Goal: Check status: Check status

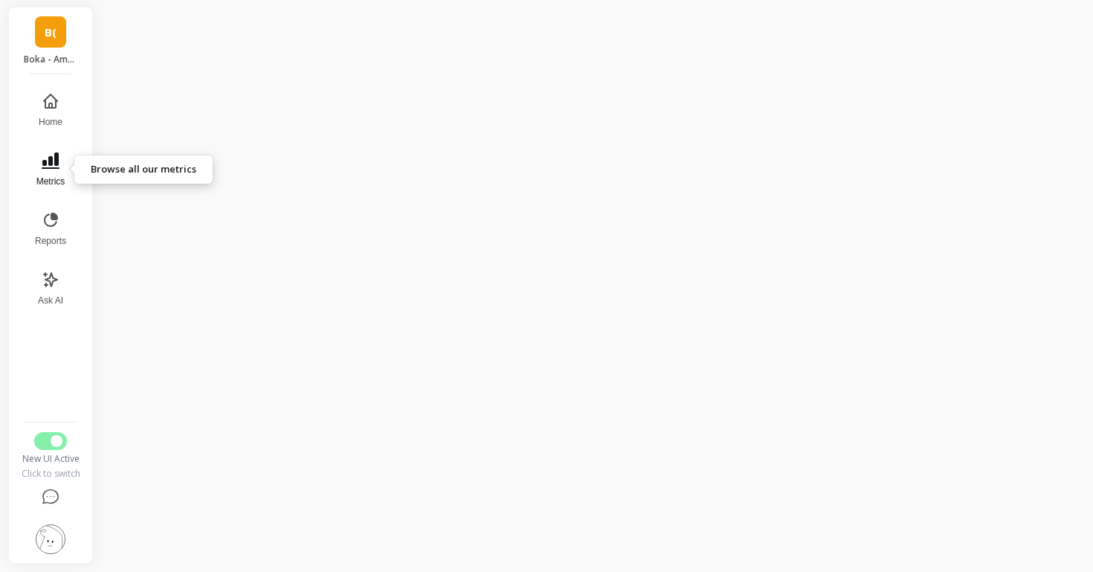
click at [50, 167] on icon at bounding box center [51, 160] width 18 height 16
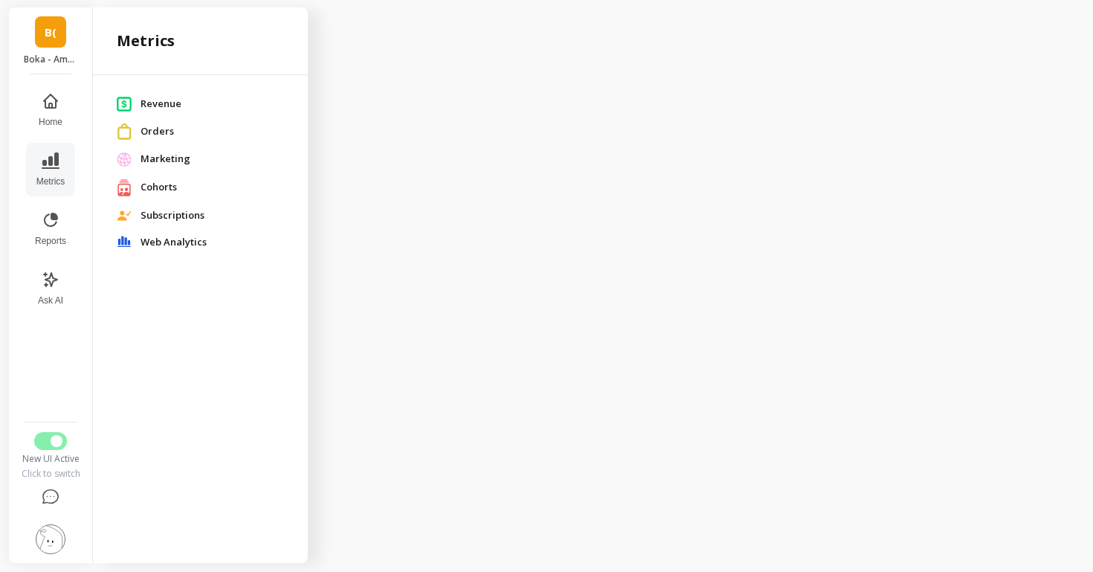
click at [152, 164] on span "Marketing" at bounding box center [211, 159] width 143 height 15
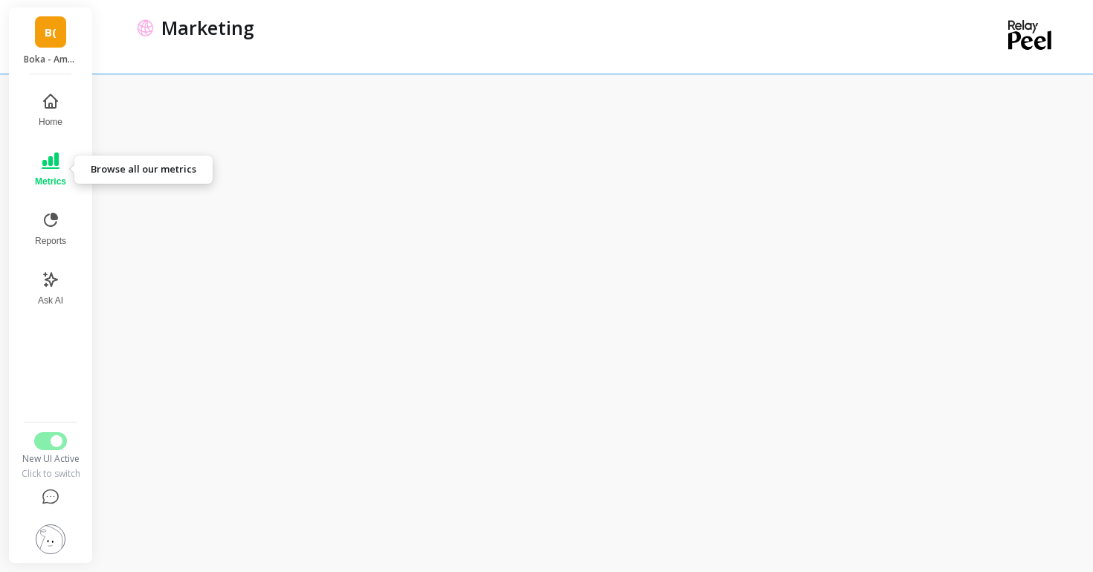
click at [37, 155] on button "Metrics" at bounding box center [50, 170] width 49 height 54
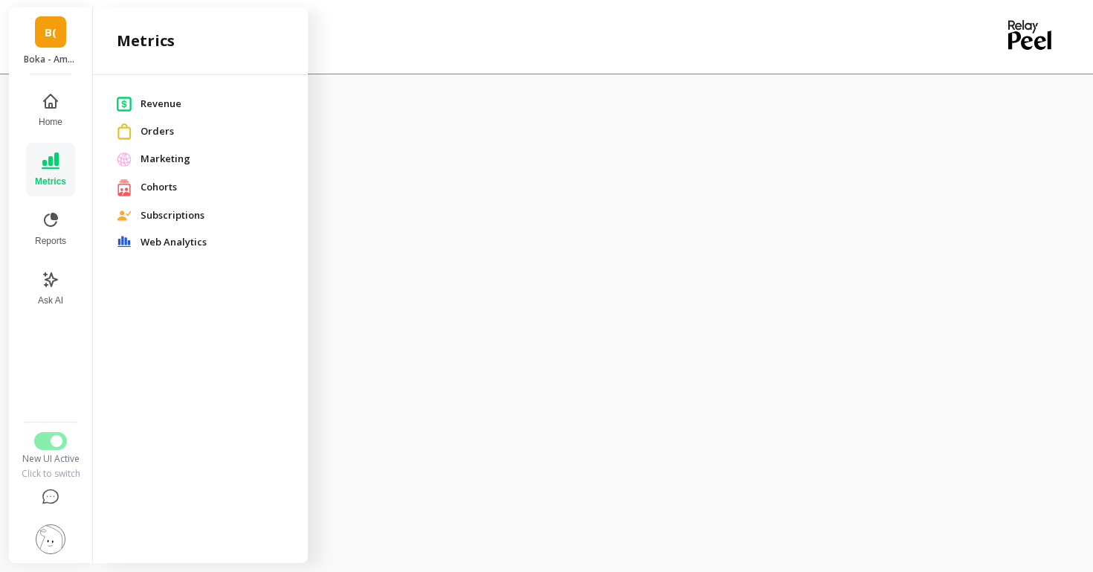
click at [152, 137] on span "Orders" at bounding box center [211, 131] width 143 height 15
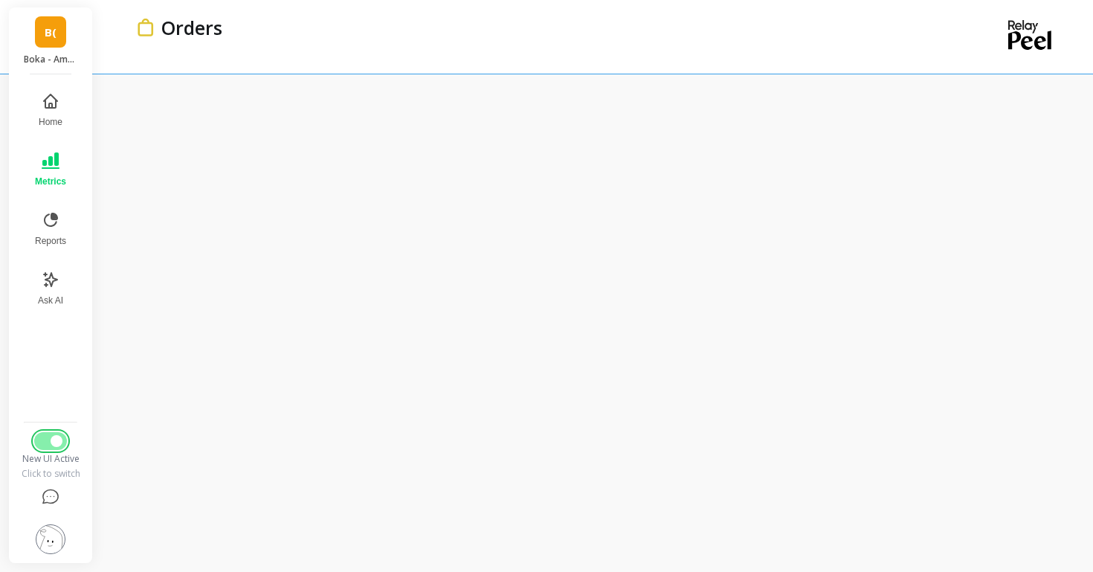
click at [54, 446] on span "Switch to Legacy UI" at bounding box center [57, 441] width 12 height 12
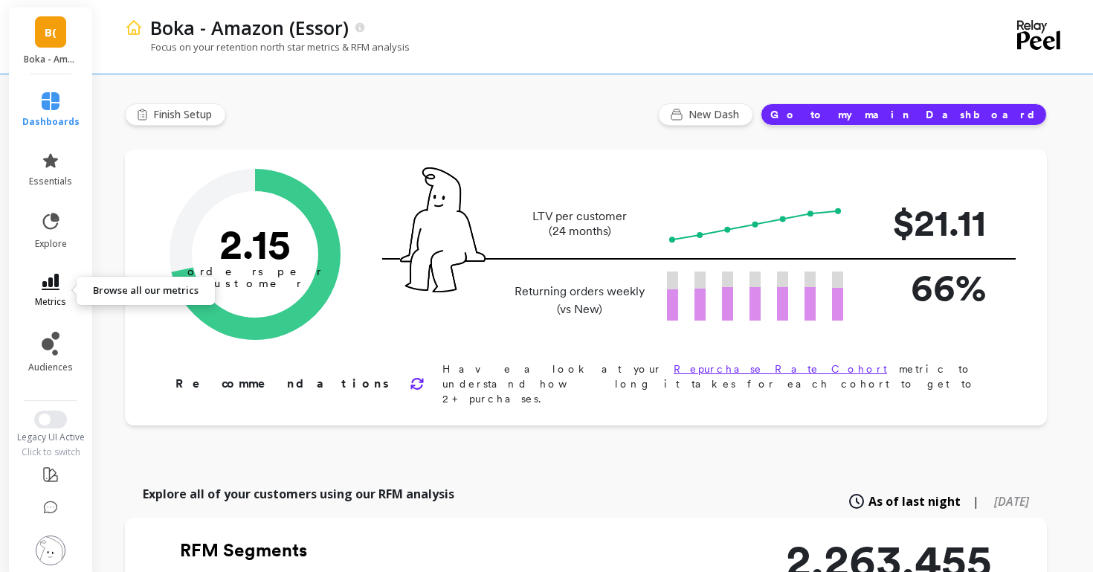
click at [48, 290] on link "metrics" at bounding box center [50, 291] width 57 height 34
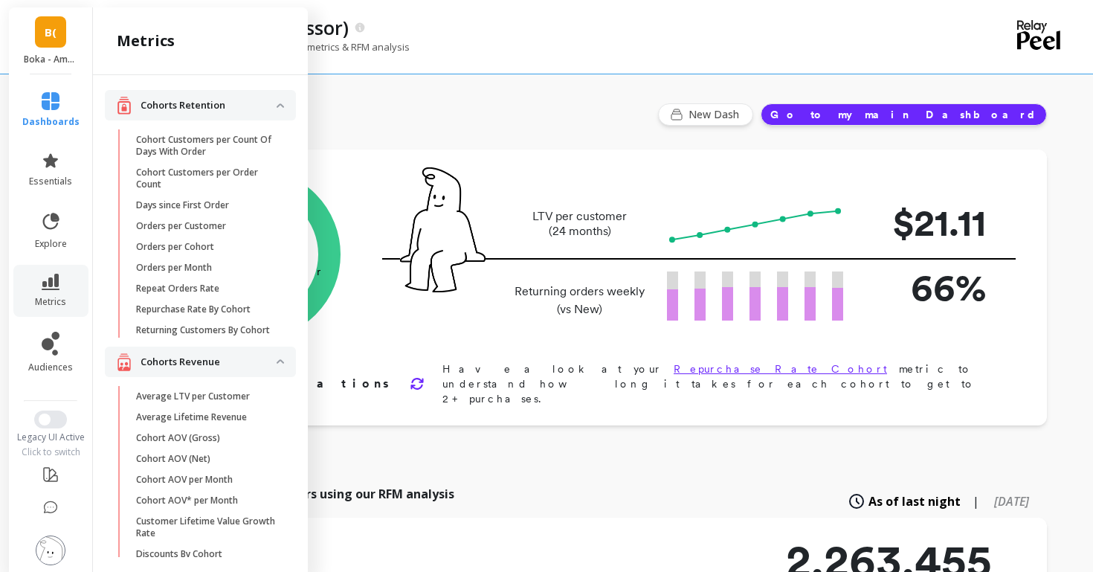
scroll to position [1108, 0]
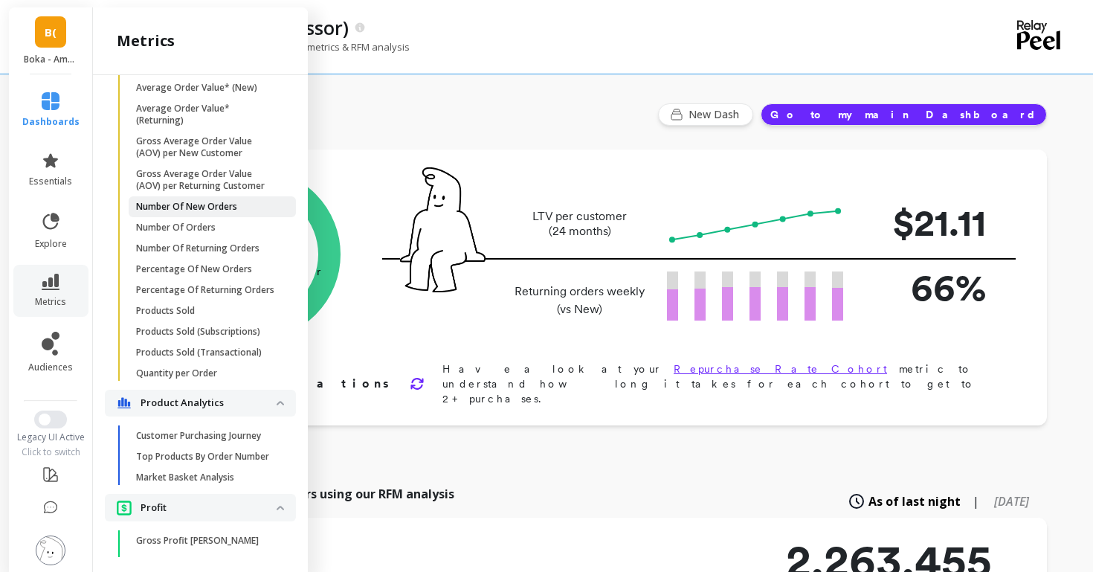
click at [201, 198] on link "Number Of New Orders" at bounding box center [212, 206] width 167 height 21
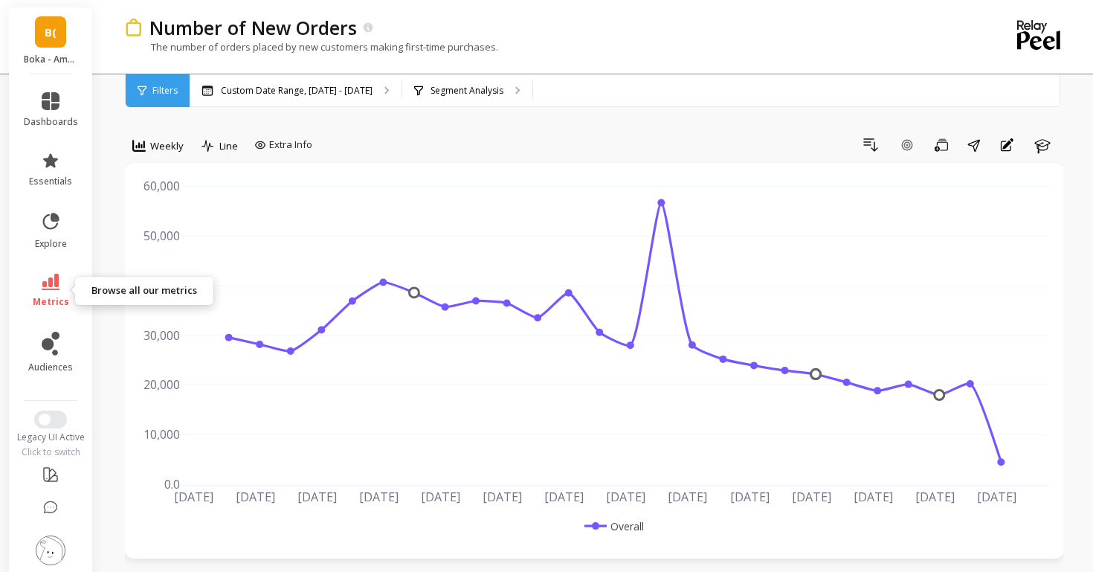
click at [51, 304] on span "metrics" at bounding box center [51, 302] width 36 height 12
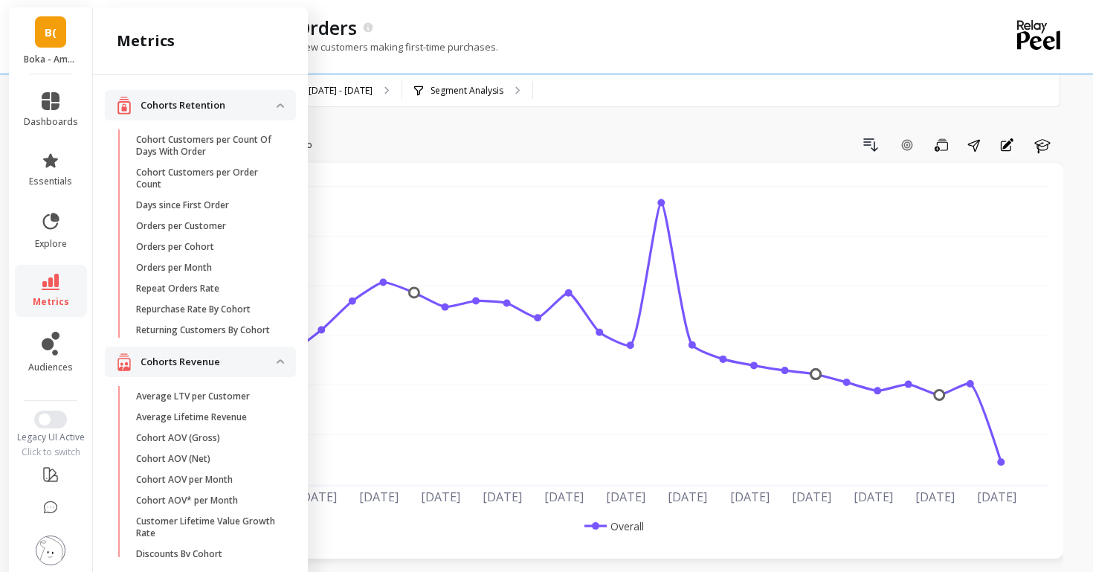
scroll to position [1096, 0]
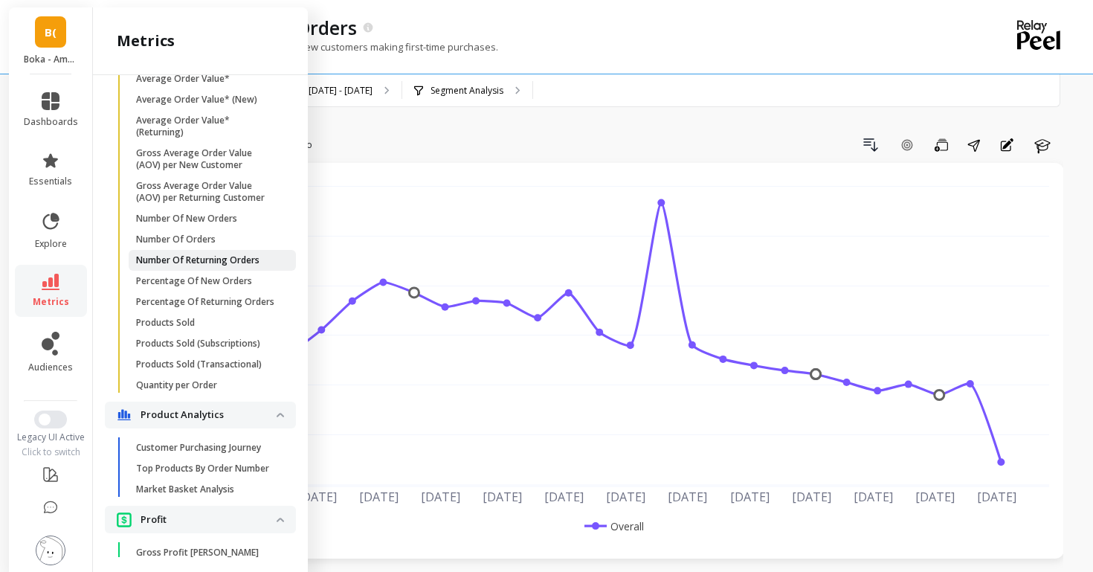
click at [174, 256] on p "Number Of Returning Orders" at bounding box center [197, 260] width 123 height 12
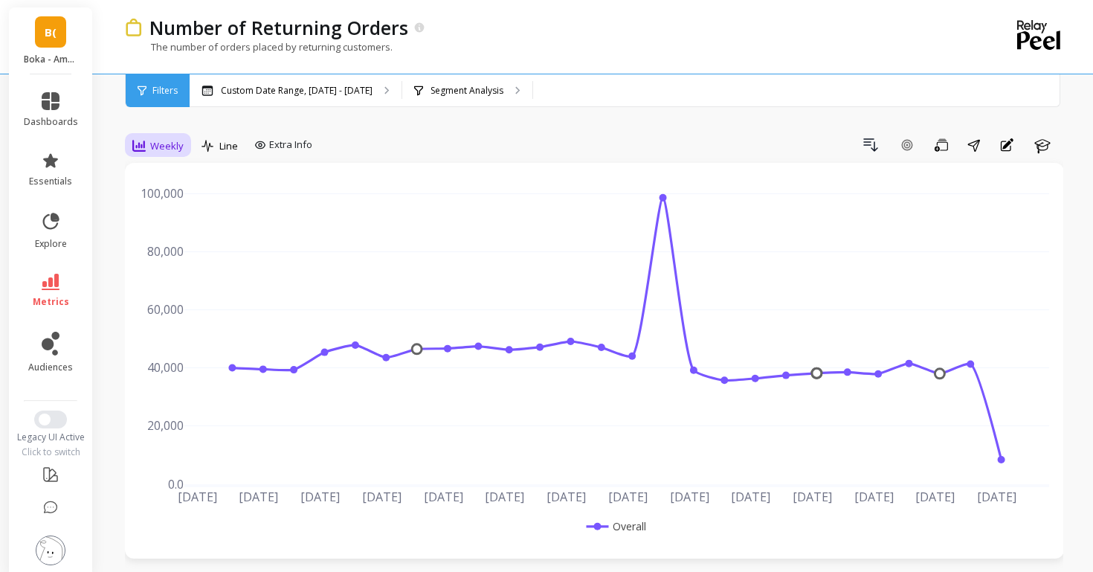
click at [181, 158] on div "Weekly" at bounding box center [158, 145] width 60 height 25
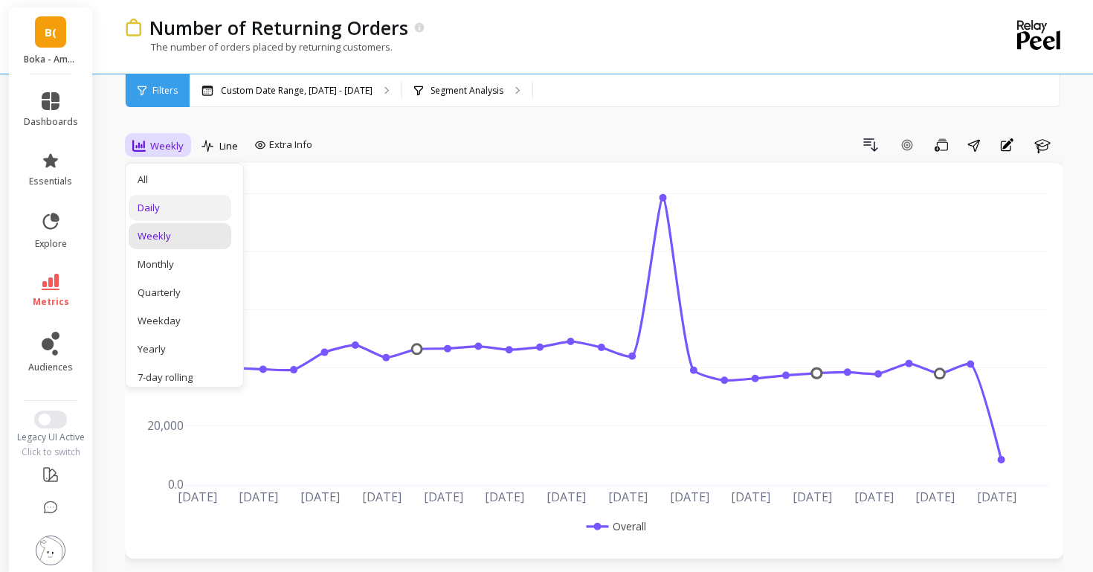
click at [171, 206] on div "Daily" at bounding box center [180, 208] width 85 height 14
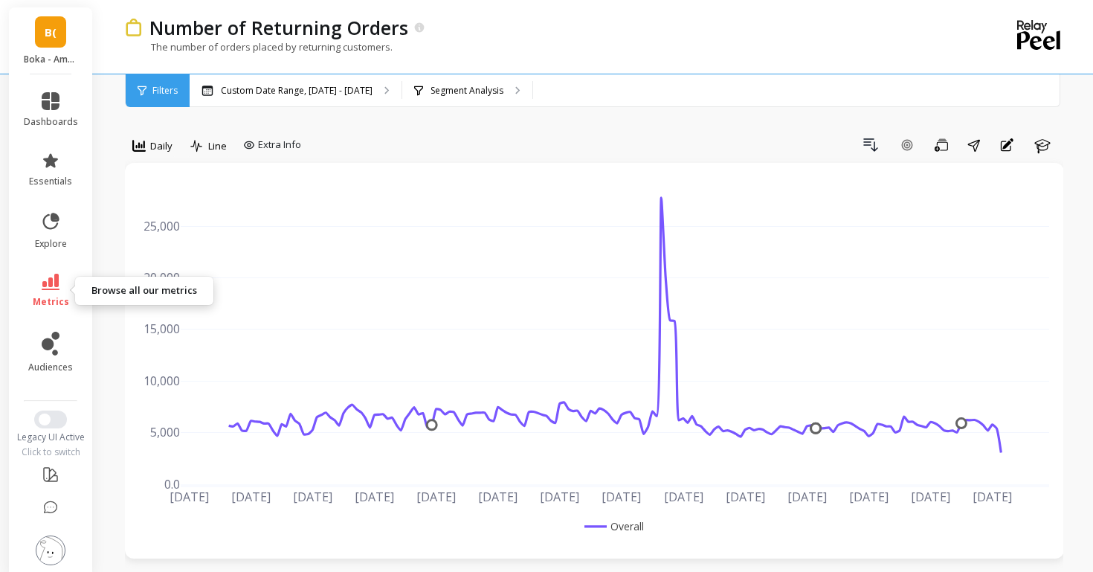
click at [58, 286] on icon at bounding box center [51, 282] width 18 height 16
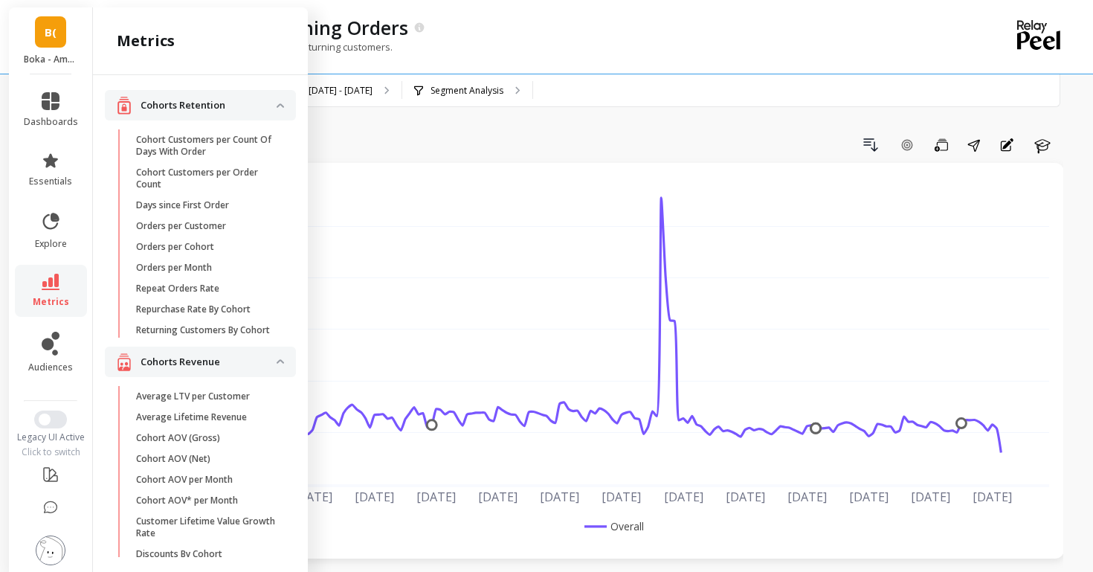
scroll to position [1084, 0]
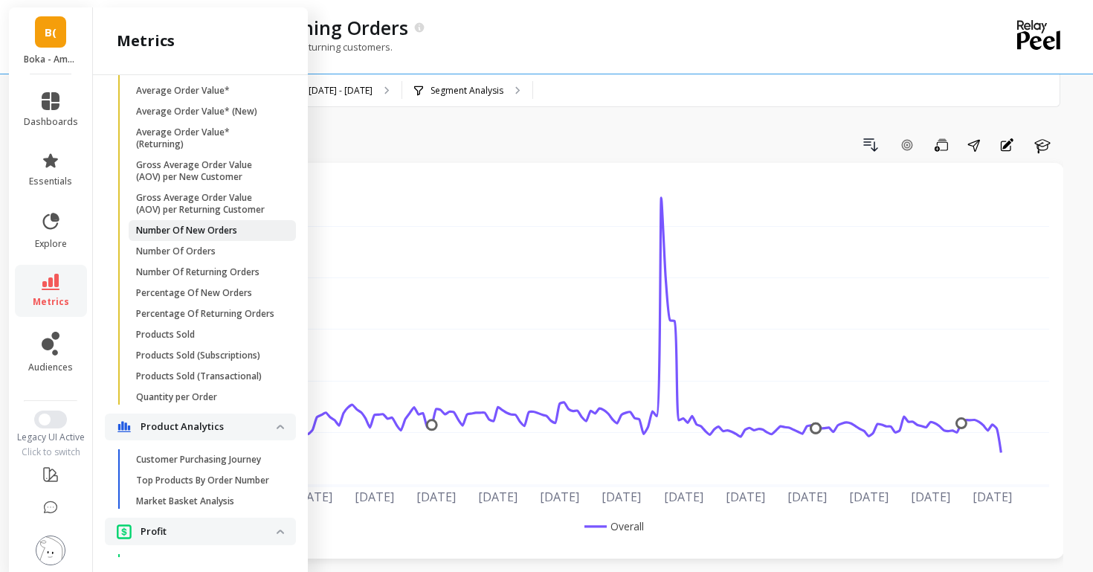
click at [180, 236] on link "Number Of New Orders" at bounding box center [212, 230] width 167 height 21
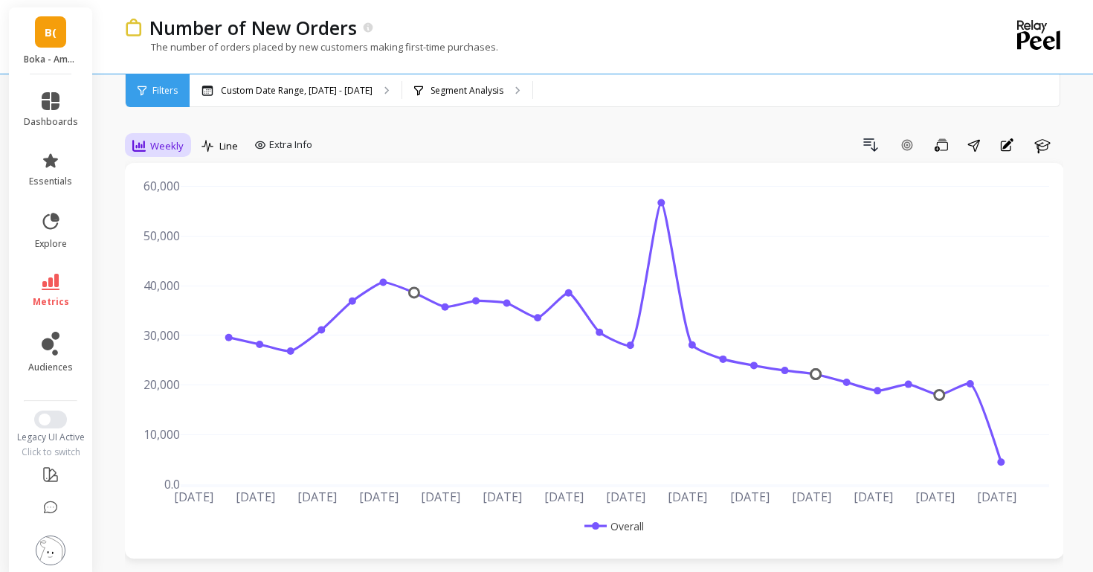
click at [152, 145] on span "Weekly" at bounding box center [166, 146] width 33 height 14
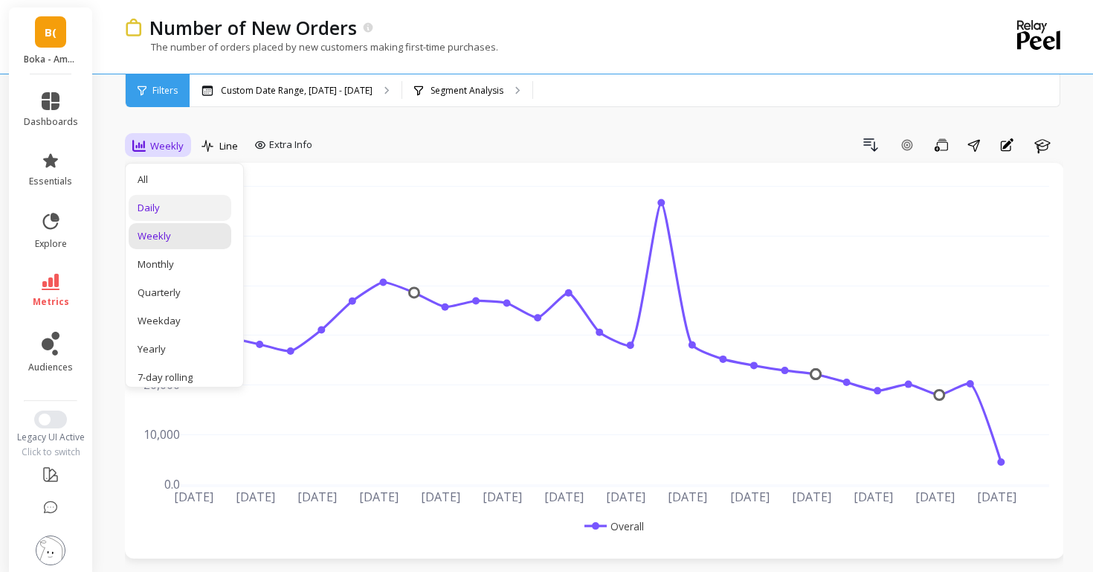
click at [155, 204] on div "Daily" at bounding box center [180, 208] width 85 height 14
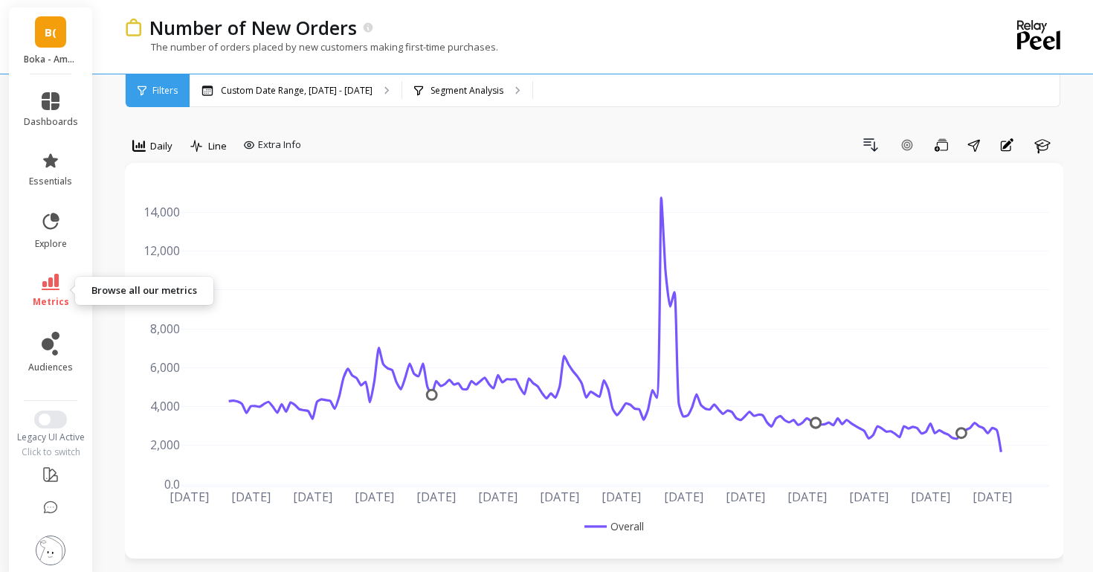
click at [48, 288] on icon at bounding box center [51, 282] width 18 height 16
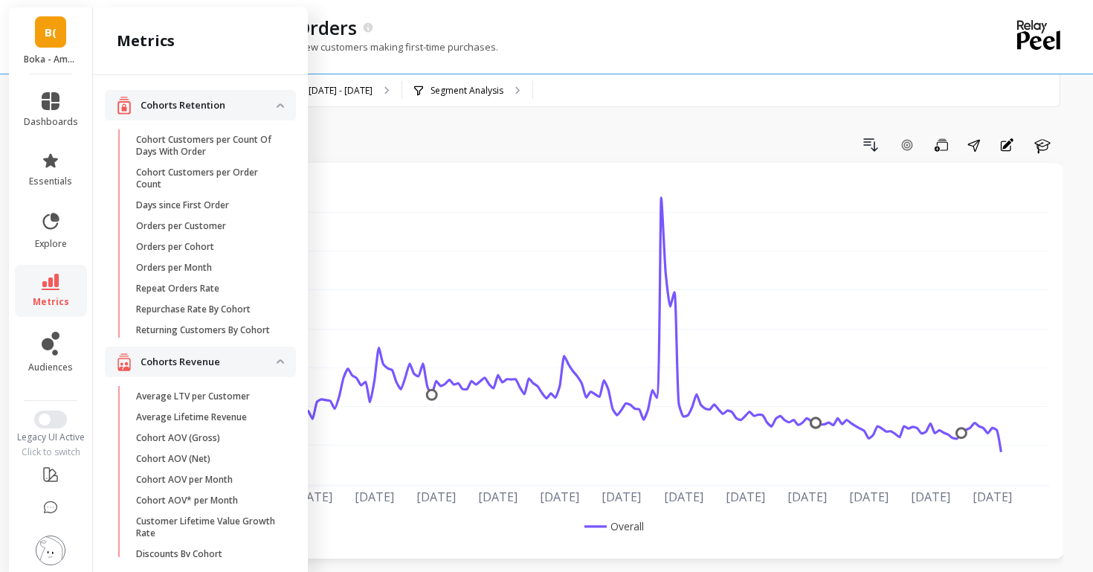
scroll to position [1073, 0]
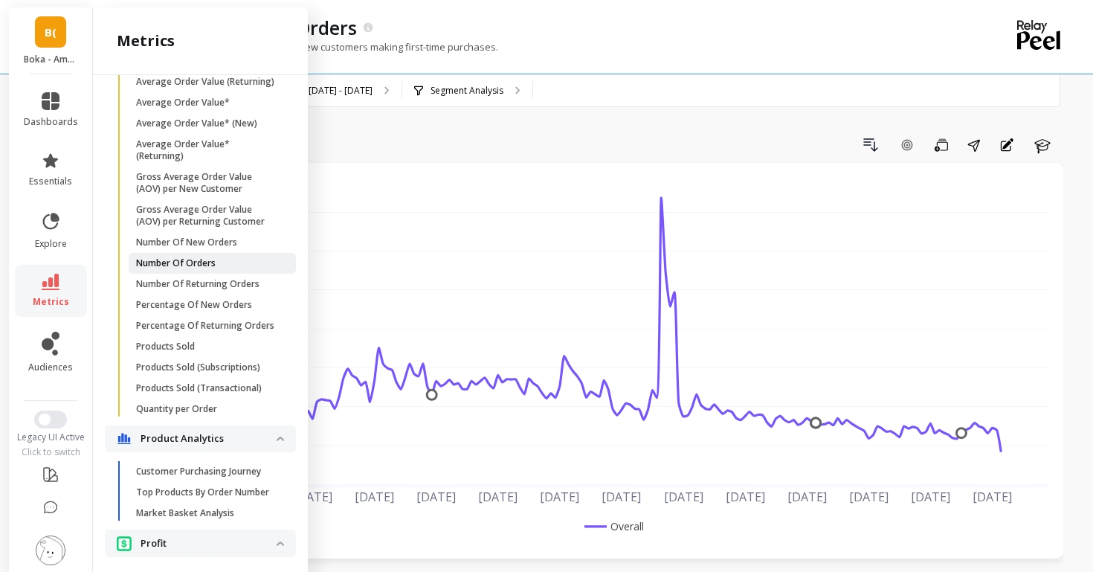
click at [177, 267] on p "Number Of Orders" at bounding box center [176, 263] width 80 height 12
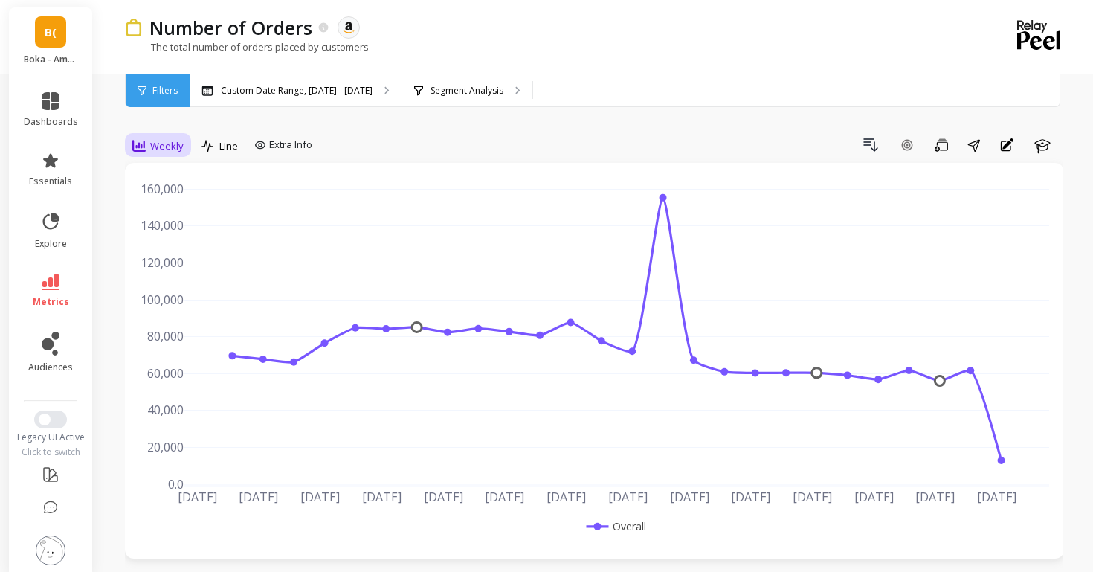
click at [146, 142] on div "Weekly" at bounding box center [157, 146] width 51 height 18
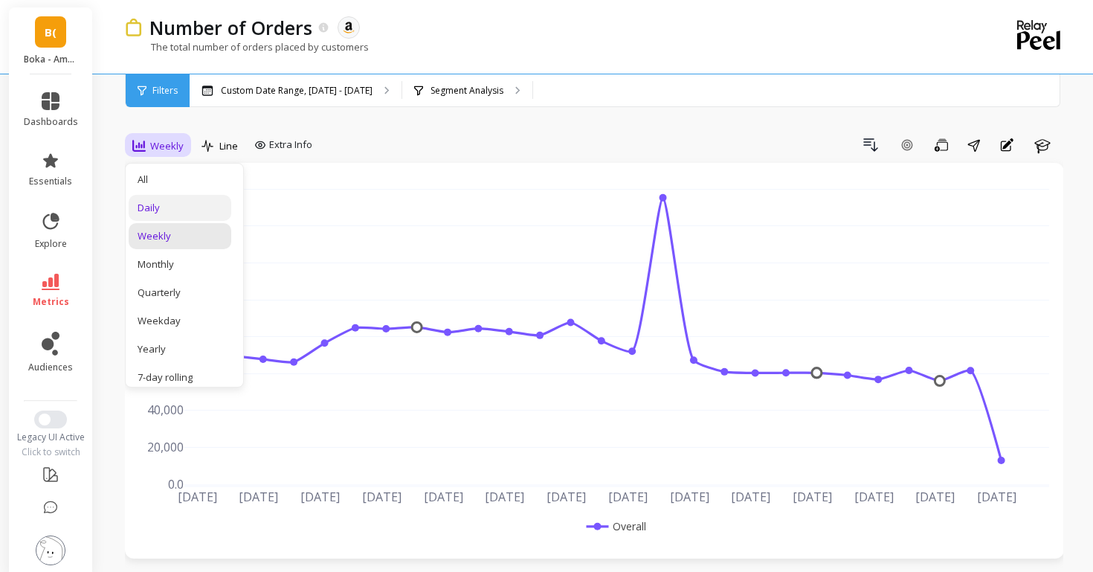
click at [158, 206] on div "Daily" at bounding box center [180, 208] width 85 height 14
